Goal: Information Seeking & Learning: Learn about a topic

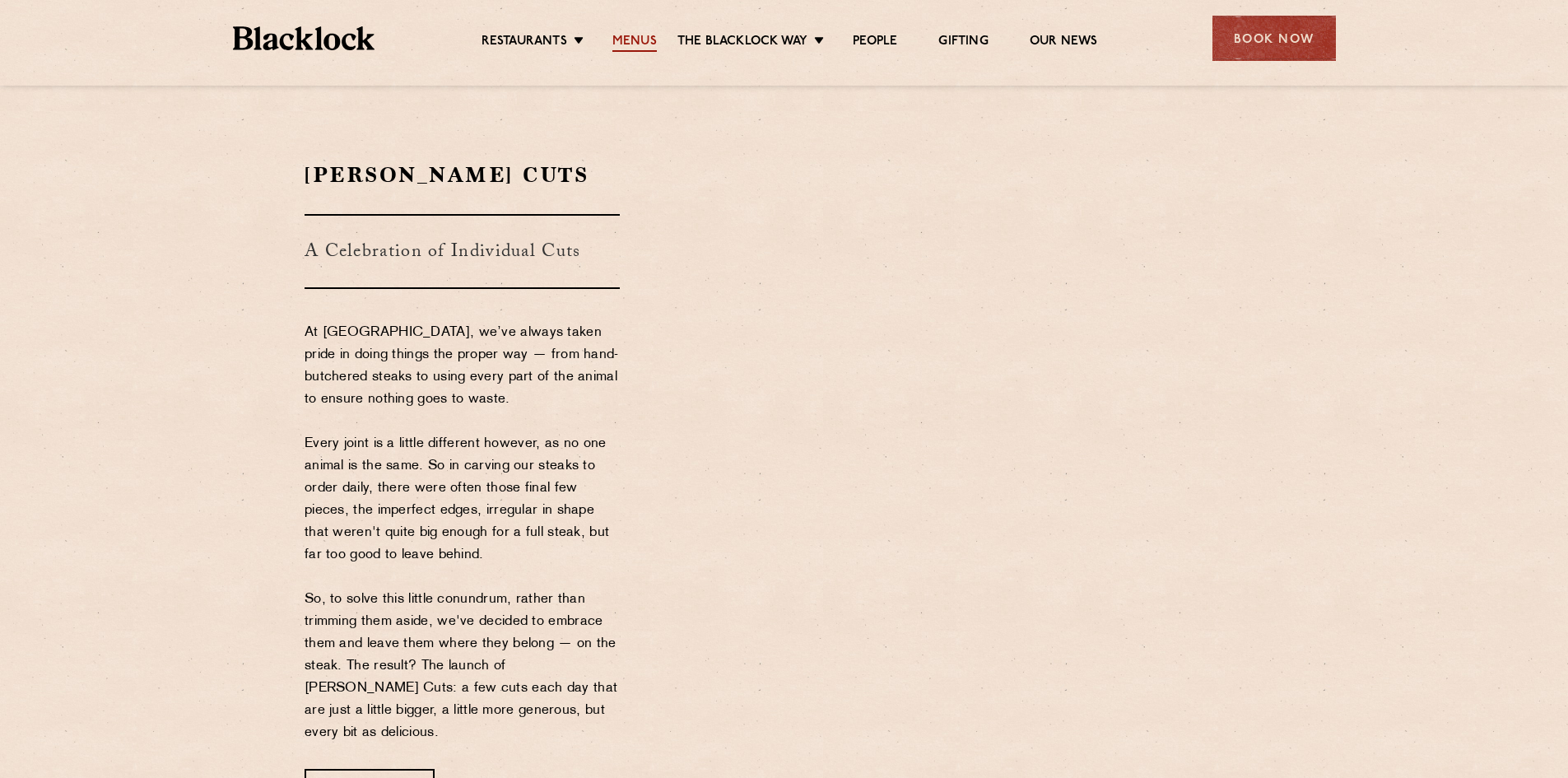
click at [635, 39] on link "Menus" at bounding box center [634, 42] width 45 height 18
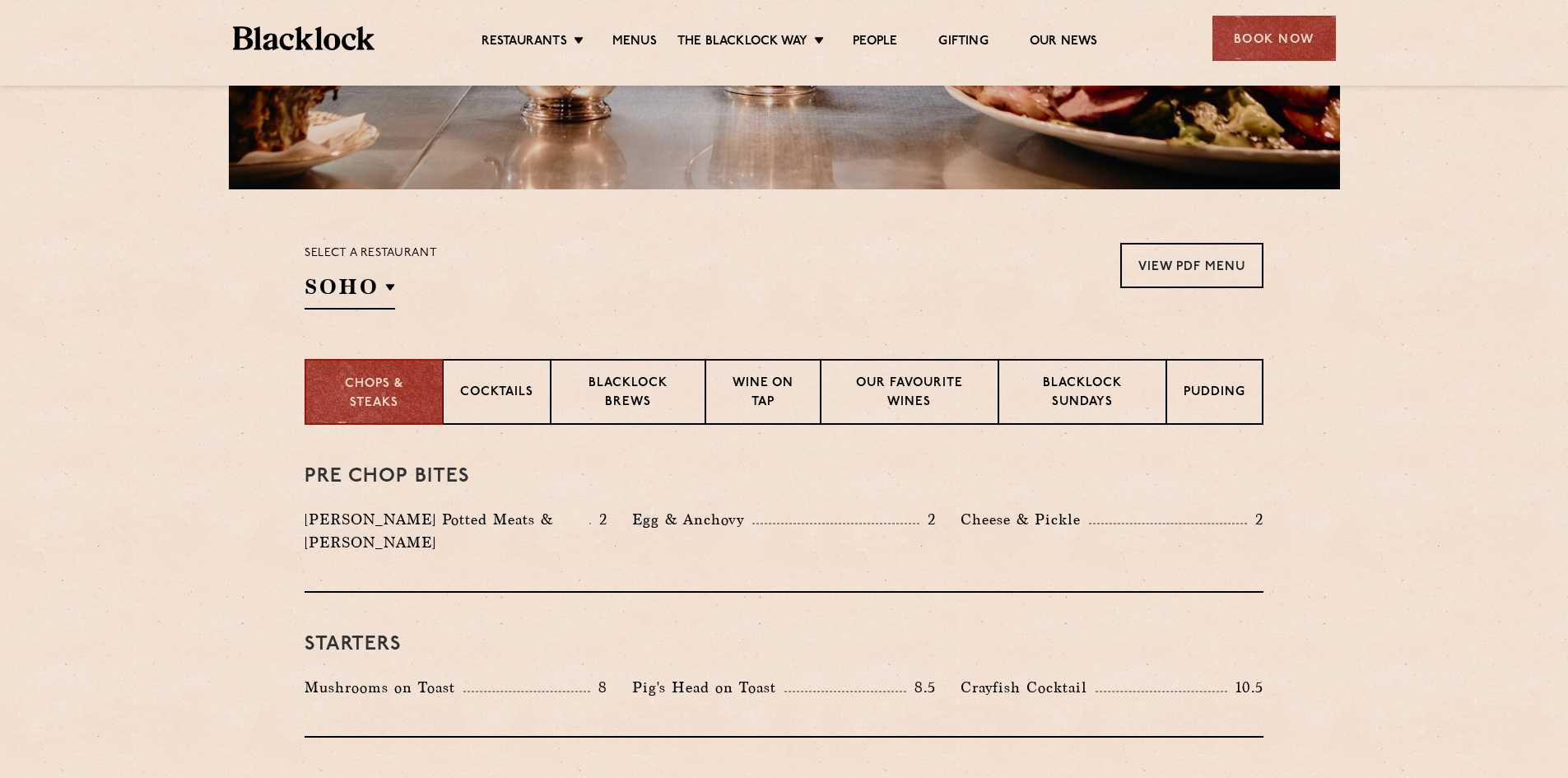
scroll to position [411, 0]
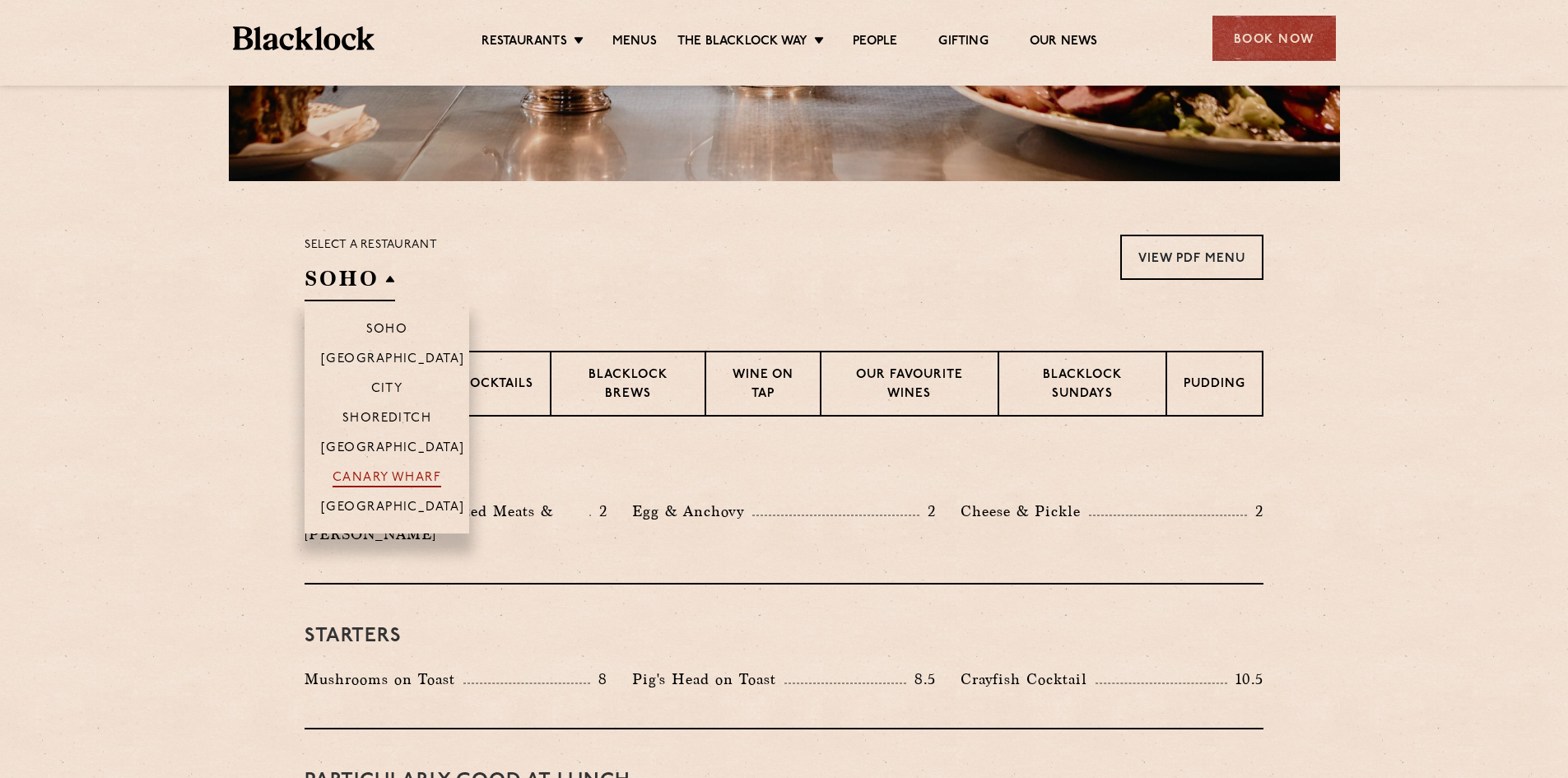
click at [410, 472] on p "Canary Wharf" at bounding box center [387, 479] width 109 height 16
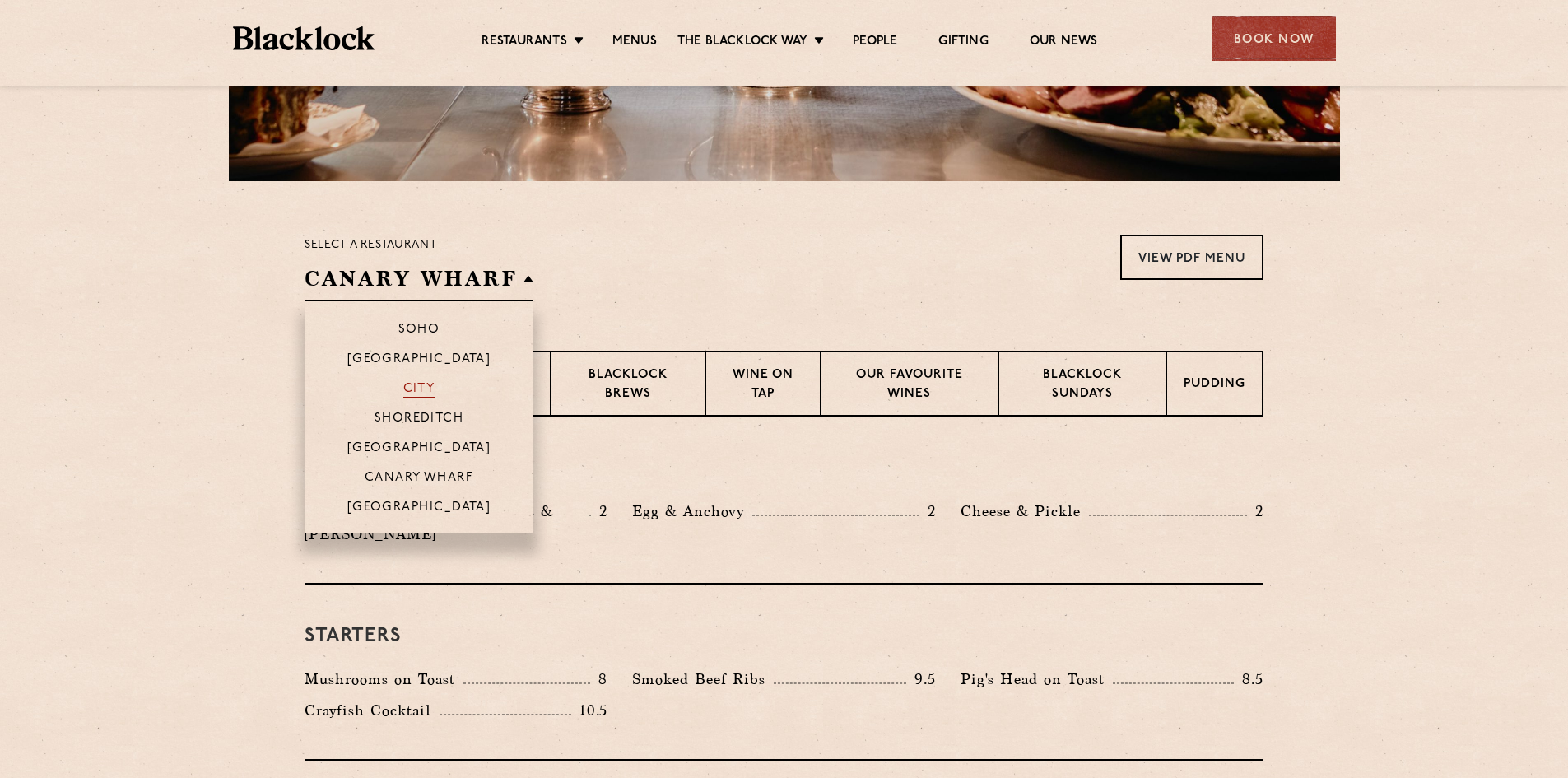
click at [425, 392] on p "City" at bounding box center [420, 389] width 32 height 16
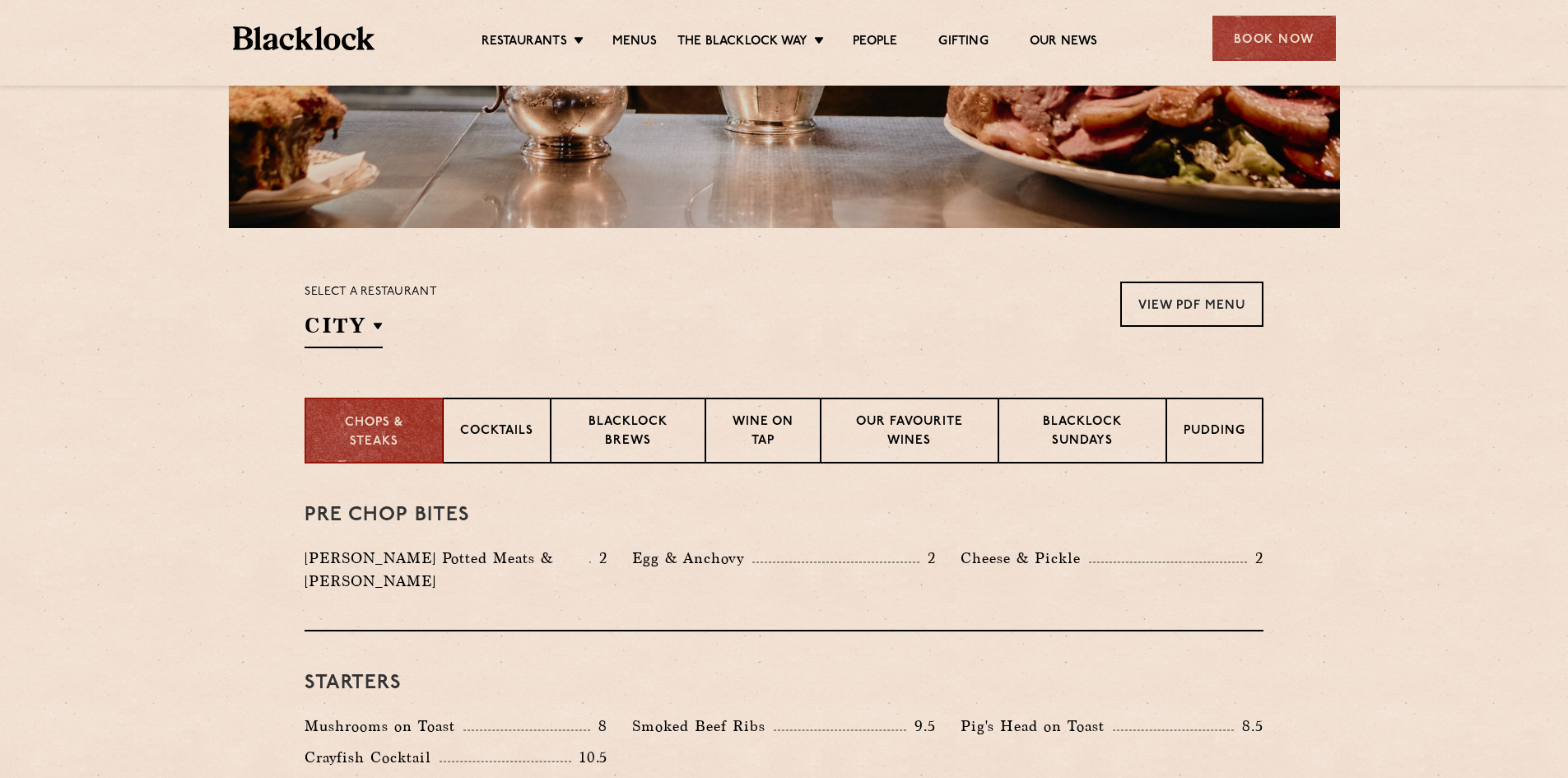
scroll to position [329, 0]
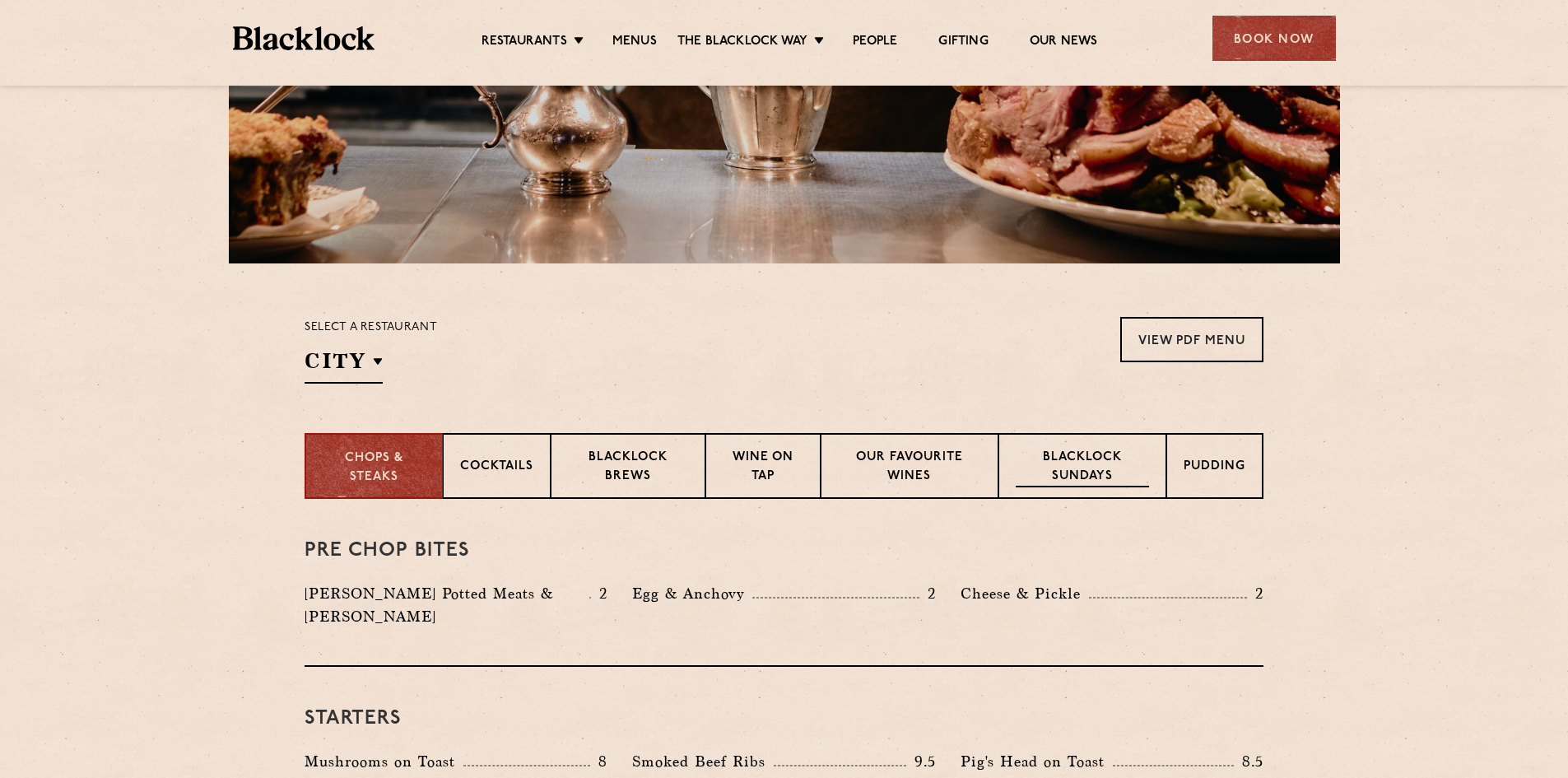
click at [1093, 463] on p "Blacklock Sundays" at bounding box center [1082, 468] width 133 height 39
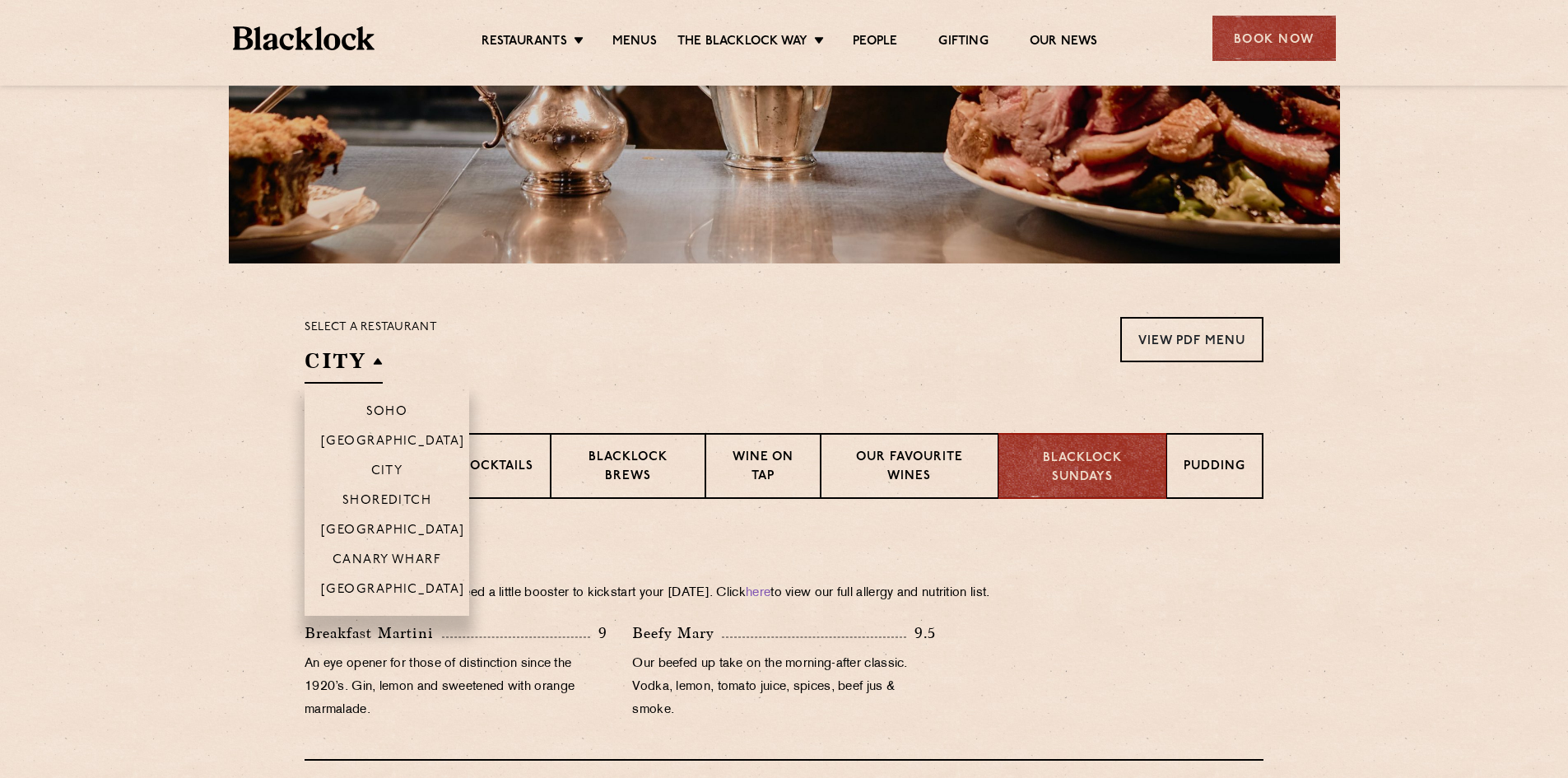
click at [325, 368] on h2 "City" at bounding box center [344, 365] width 78 height 37
click at [357, 561] on p "Canary Wharf" at bounding box center [387, 561] width 109 height 16
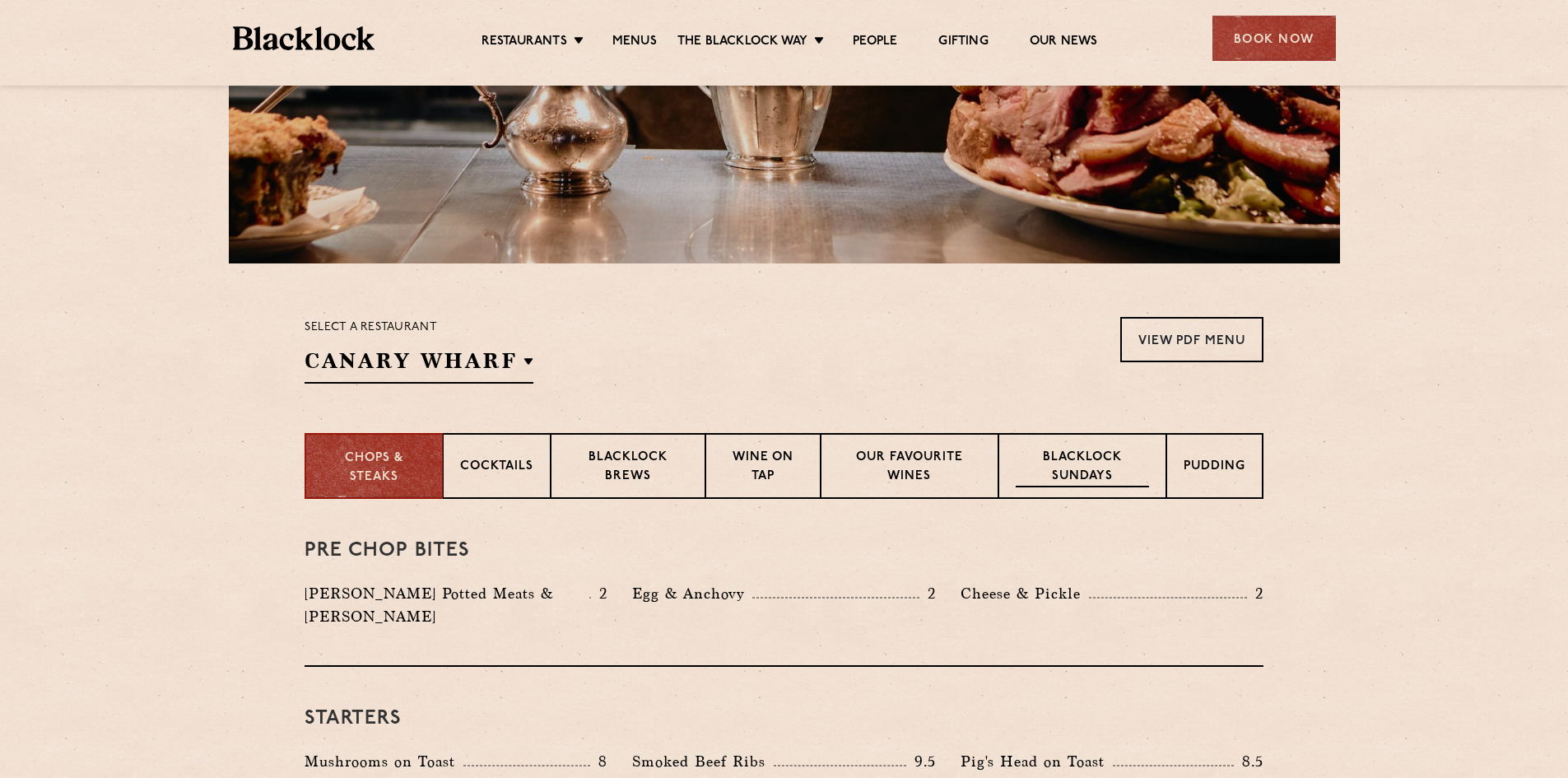
click at [1086, 468] on p "Blacklock Sundays" at bounding box center [1082, 468] width 133 height 39
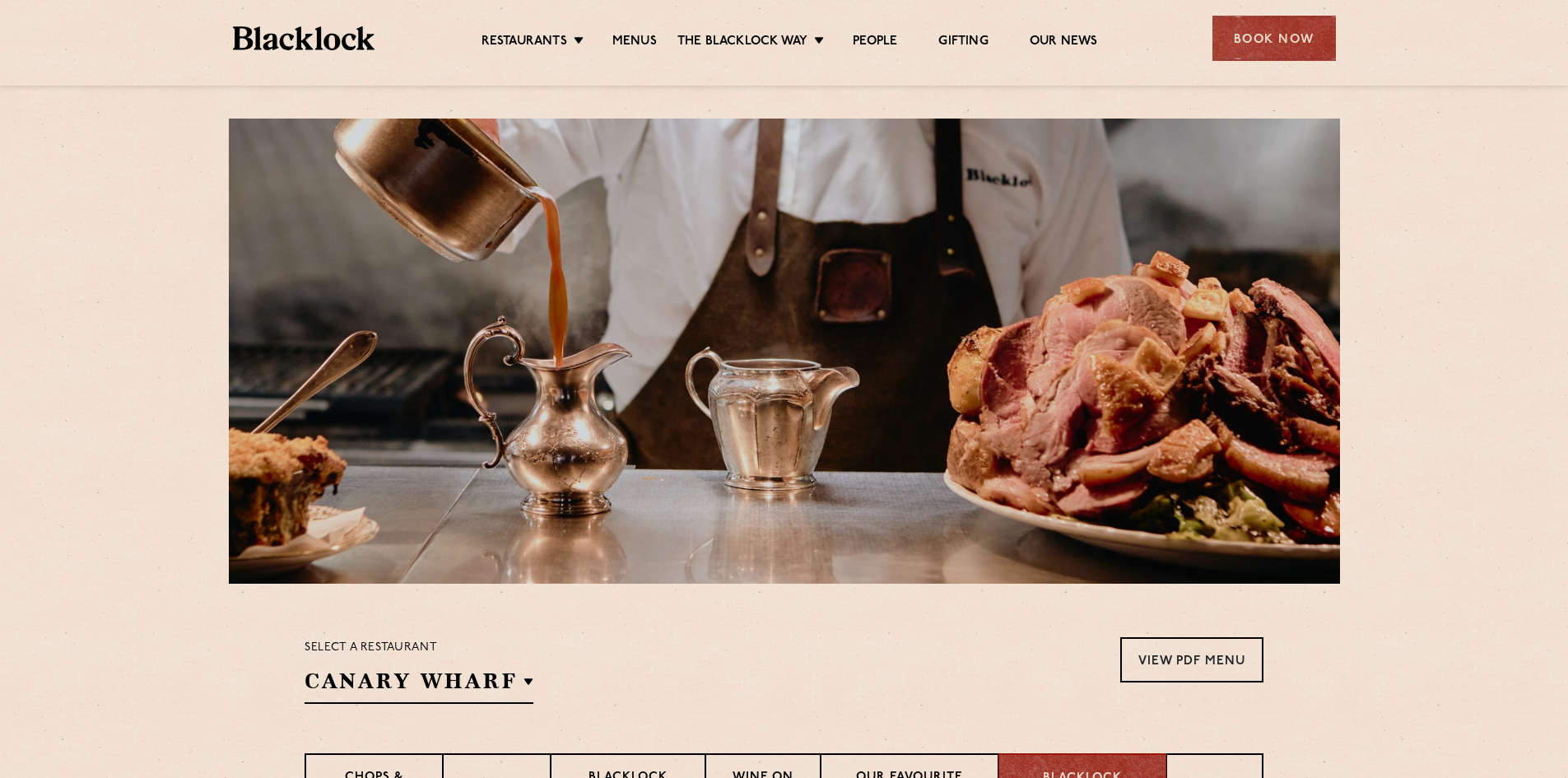
scroll to position [0, 0]
